Goal: Transaction & Acquisition: Purchase product/service

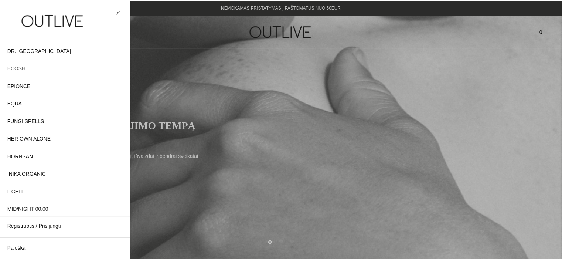
scroll to position [111, 0]
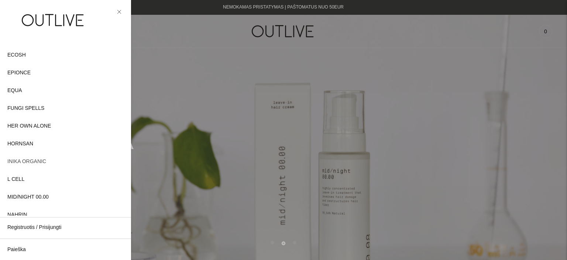
click at [32, 161] on span "INIKA ORGANIC" at bounding box center [26, 161] width 39 height 9
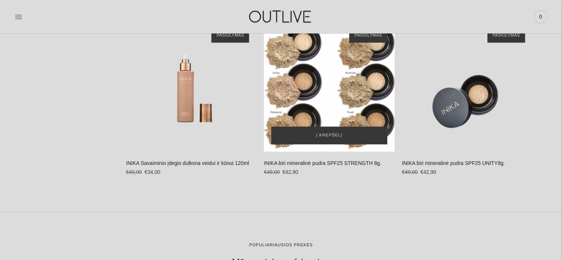
scroll to position [886, 0]
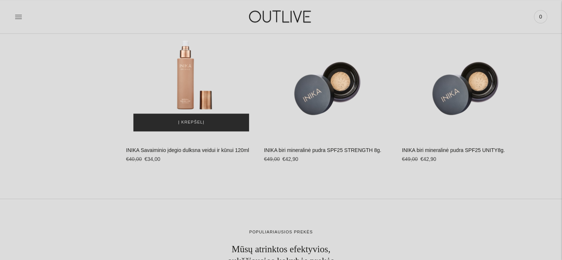
click at [193, 121] on span "Į krepšelį" at bounding box center [191, 122] width 26 height 7
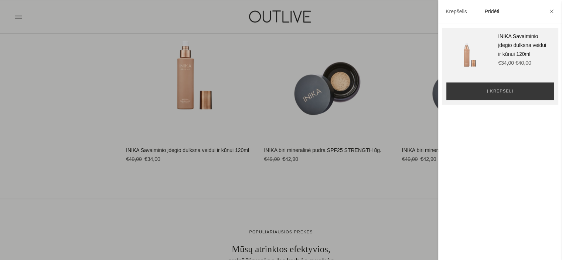
click at [554, 11] on li at bounding box center [551, 12] width 12 height 16
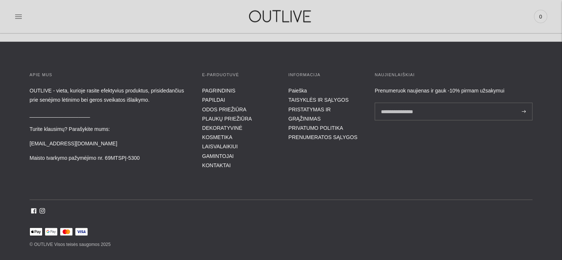
scroll to position [1438, 0]
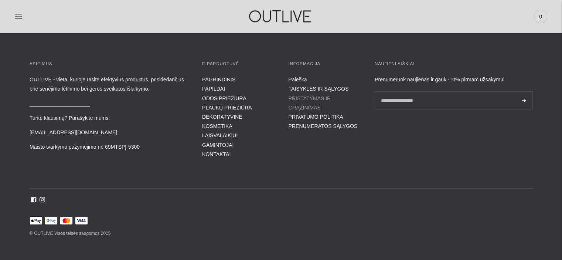
click at [304, 96] on link "PRISTATYMAS IR GRĄŽINIMAS" at bounding box center [309, 102] width 42 height 15
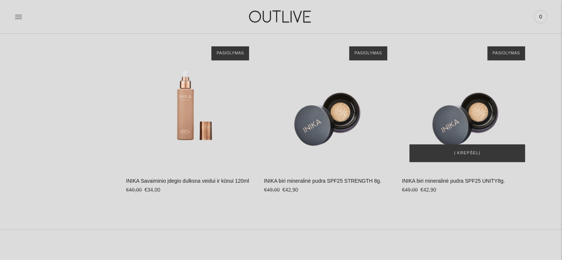
scroll to position [838, 0]
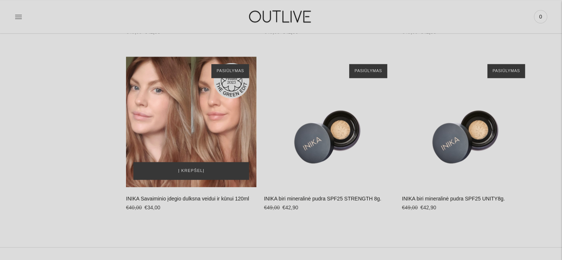
click at [181, 117] on div "INIKA Savaiminio įdegio dulksna veidui ir kūnui 120ml\a" at bounding box center [191, 122] width 130 height 130
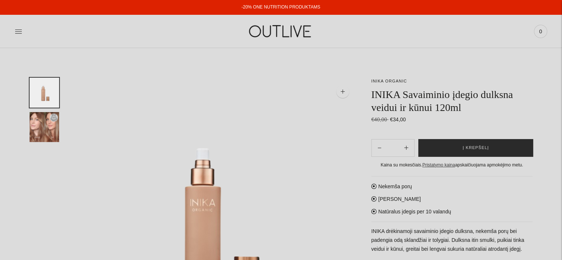
click at [465, 150] on span "Į krepšelį" at bounding box center [475, 147] width 26 height 7
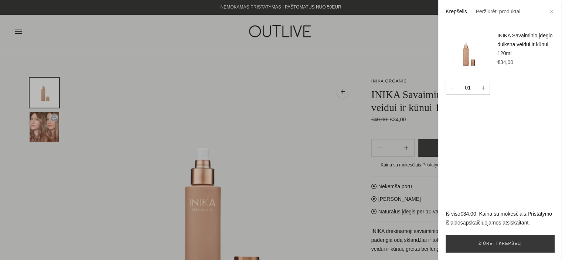
click at [551, 12] on icon at bounding box center [551, 11] width 3 height 3
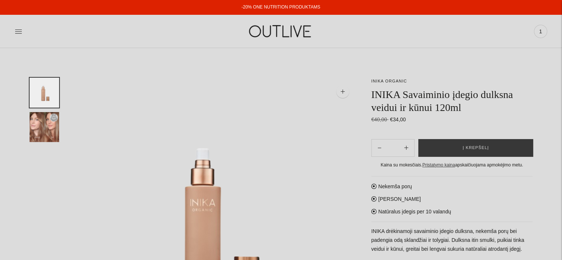
click at [289, 3] on div "-20% ONE NUTRITION PRODUKTAMS" at bounding box center [280, 7] width 79 height 9
click at [290, 6] on link "-20% ONE NUTRITION PRODUKTAMS" at bounding box center [280, 6] width 79 height 5
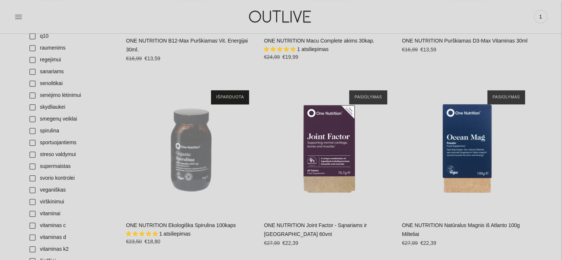
scroll to position [849, 0]
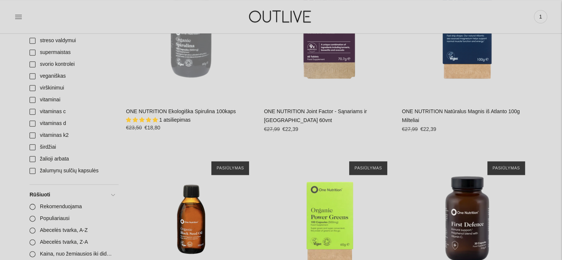
click at [179, 110] on link "ONE NUTRITION Ekologiška Spirulina 100kaps" at bounding box center [181, 111] width 110 height 6
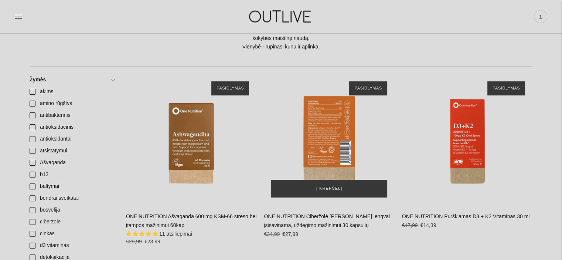
scroll to position [0, 0]
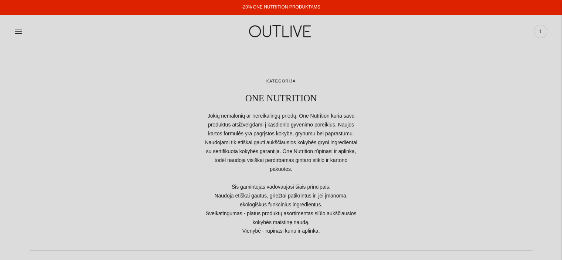
click at [282, 32] on img at bounding box center [281, 30] width 92 height 25
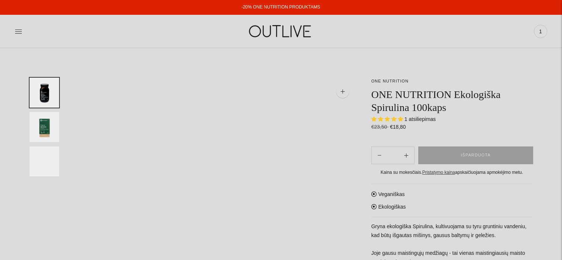
select select "**********"
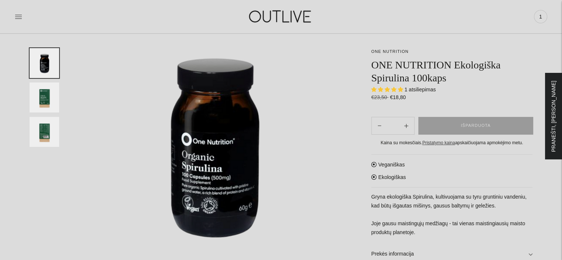
scroll to position [74, 0]
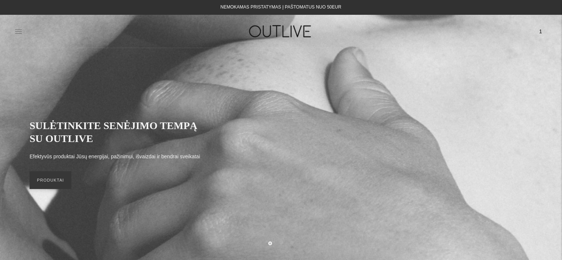
click at [18, 30] on icon at bounding box center [18, 32] width 7 height 4
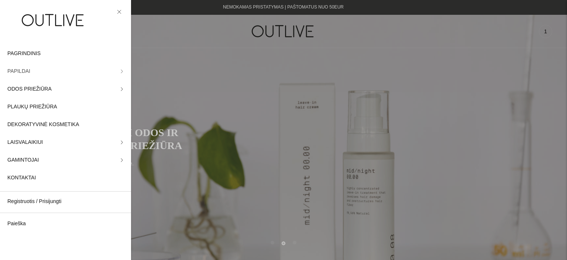
click at [21, 72] on span "PAPILDAI" at bounding box center [18, 71] width 23 height 9
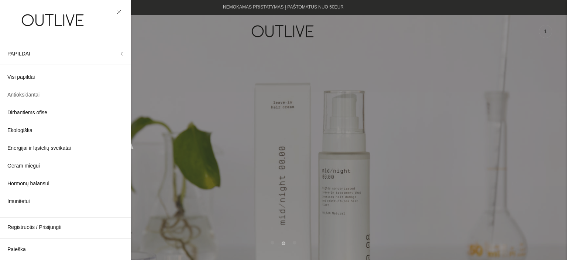
click at [34, 93] on span "Antioksidantai" at bounding box center [23, 94] width 32 height 9
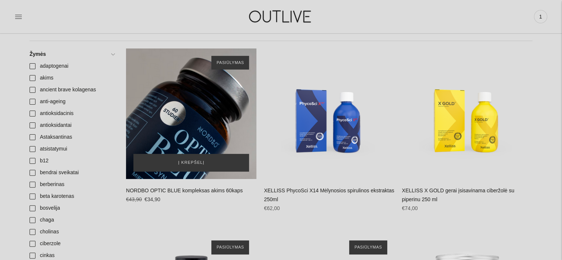
click at [198, 113] on div "NORDBO OPTIC BLUE kompleksas akims 60kaps\a" at bounding box center [191, 113] width 130 height 130
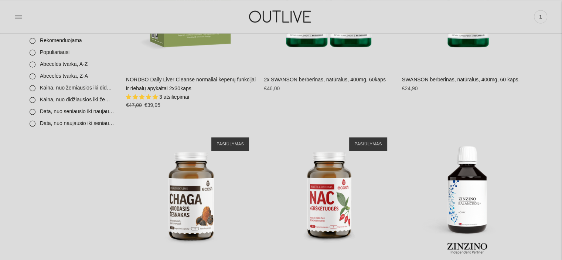
scroll to position [1182, 0]
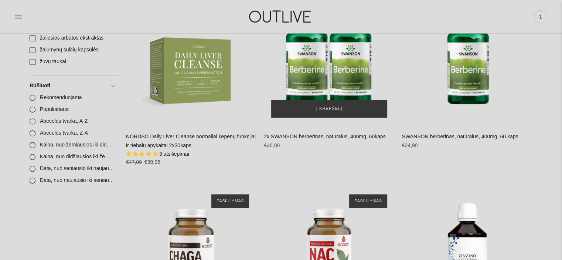
click at [346, 63] on img "2x SWANSON berberinas, natūralus, 400mg, 60kaps\a" at bounding box center [329, 59] width 130 height 130
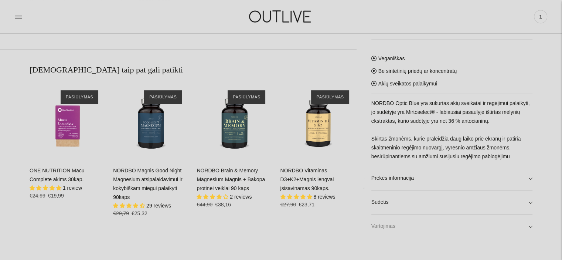
scroll to position [443, 0]
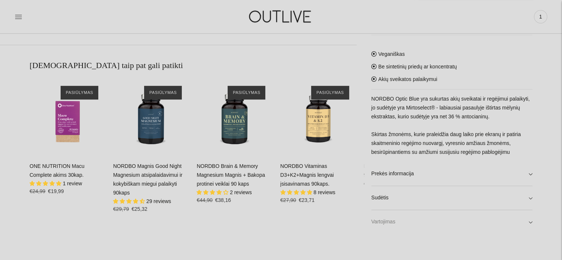
click at [527, 220] on link "Vartojimas" at bounding box center [451, 222] width 161 height 24
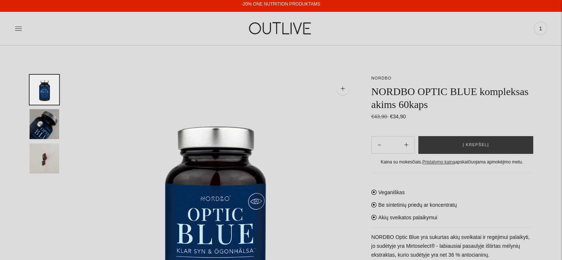
scroll to position [0, 0]
